Goal: Navigation & Orientation: Find specific page/section

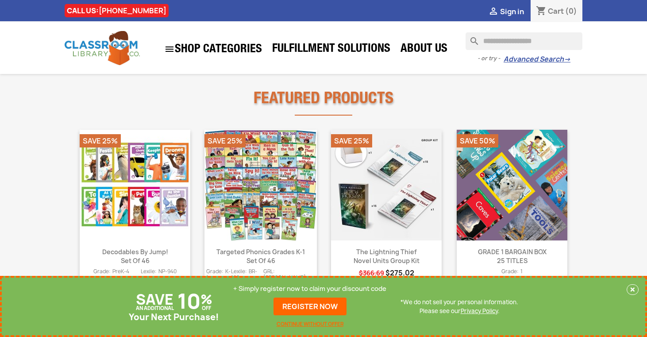
scroll to position [425, 0]
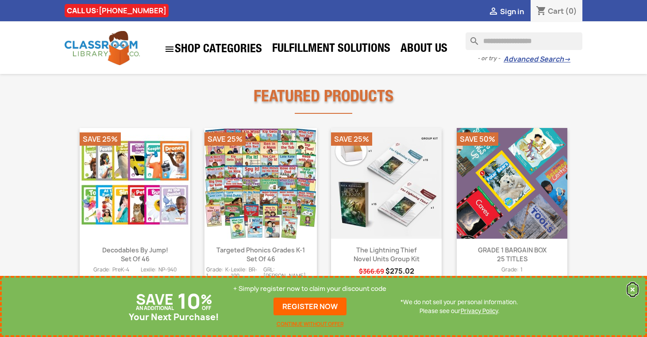
click at [633, 287] on button "×" at bounding box center [633, 289] width 12 height 11
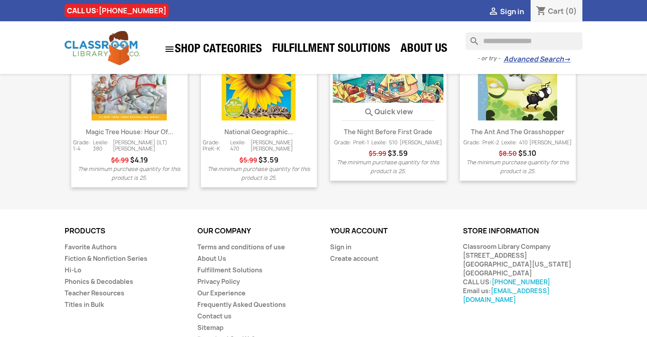
scroll to position [1184, 0]
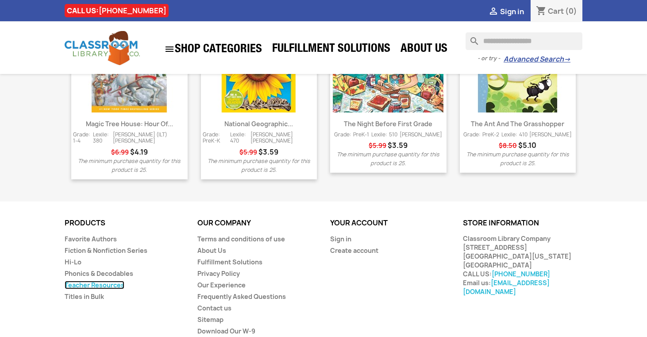
click at [119, 281] on link "Teacher Resources" at bounding box center [95, 285] width 60 height 8
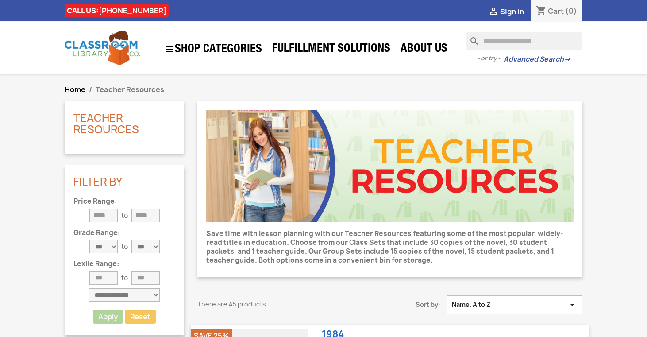
scroll to position [1, 0]
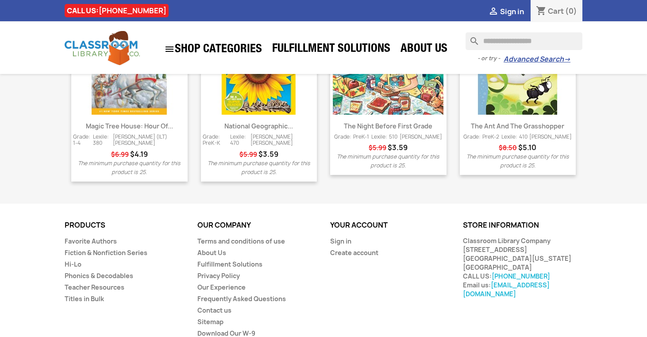
scroll to position [1181, 0]
click at [113, 283] on link "Teacher Resources" at bounding box center [95, 287] width 60 height 8
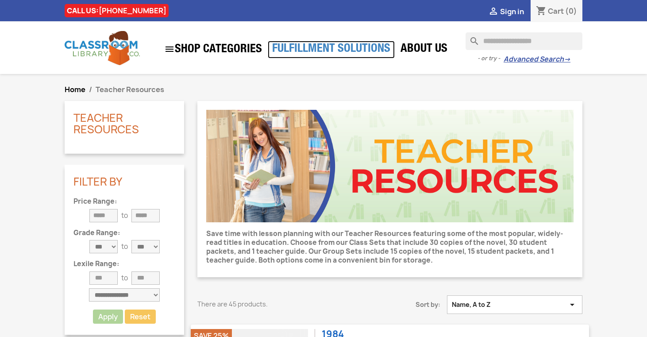
click at [300, 47] on link "Fulfillment Solutions" at bounding box center [331, 50] width 127 height 18
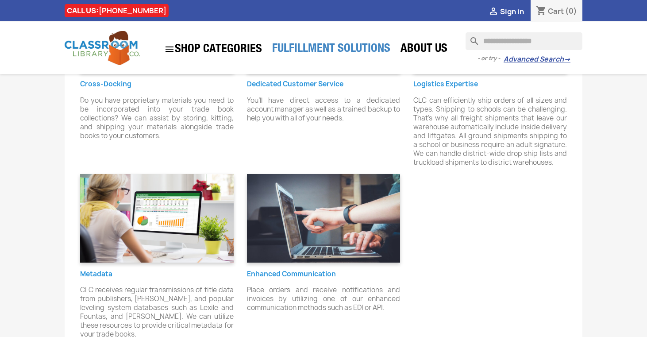
scroll to position [659, 0]
